Goal: Information Seeking & Learning: Stay updated

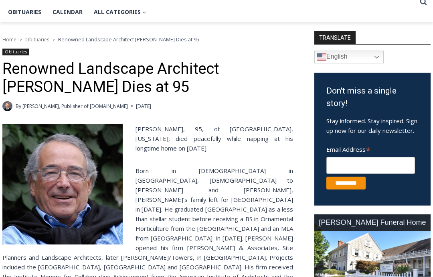
scroll to position [197, 0]
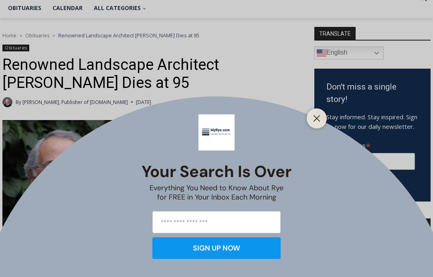
click at [319, 121] on line "Close" at bounding box center [317, 119] width 6 height 6
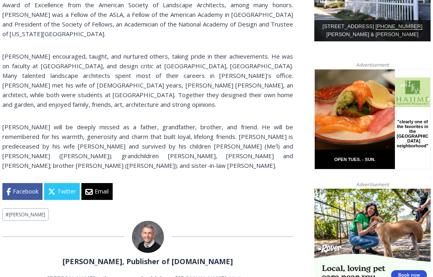
scroll to position [506, 0]
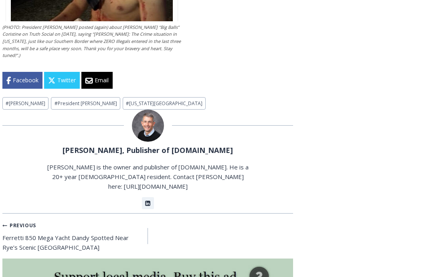
scroll to position [2270, 0]
